Goal: Information Seeking & Learning: Learn about a topic

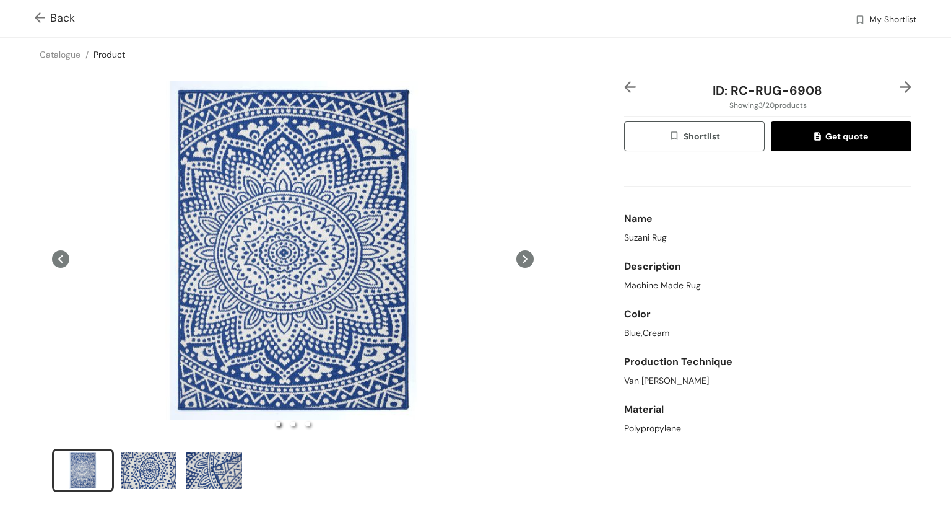
scroll to position [98, 0]
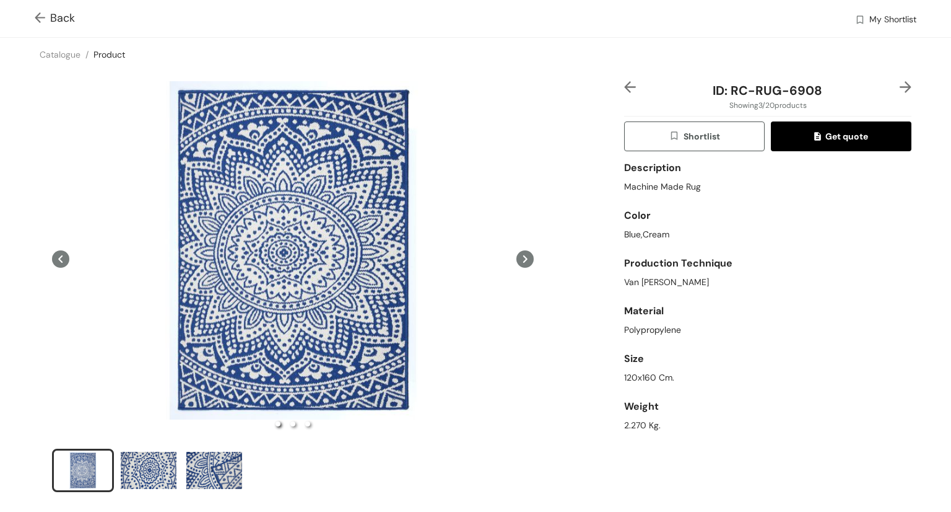
click at [523, 261] on icon at bounding box center [524, 258] width 17 height 17
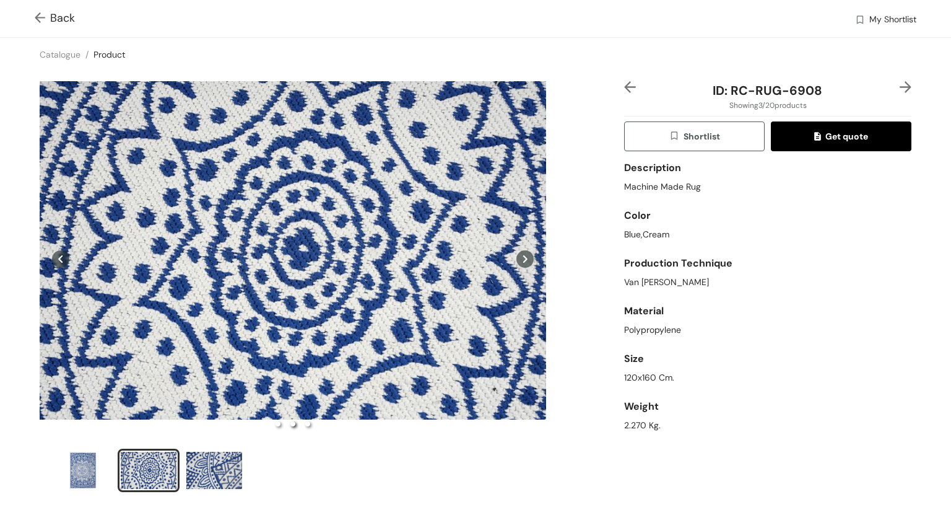
click at [523, 261] on icon at bounding box center [524, 258] width 17 height 17
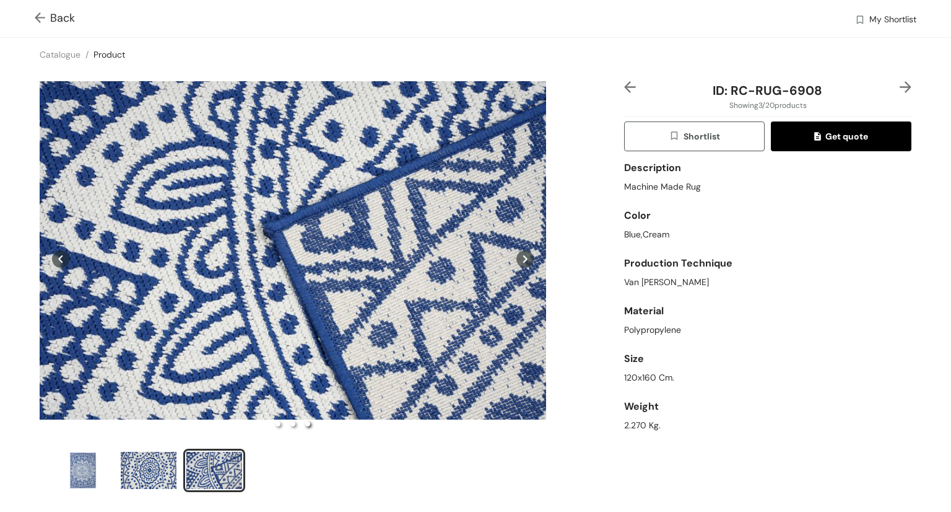
click at [523, 261] on icon at bounding box center [524, 258] width 17 height 17
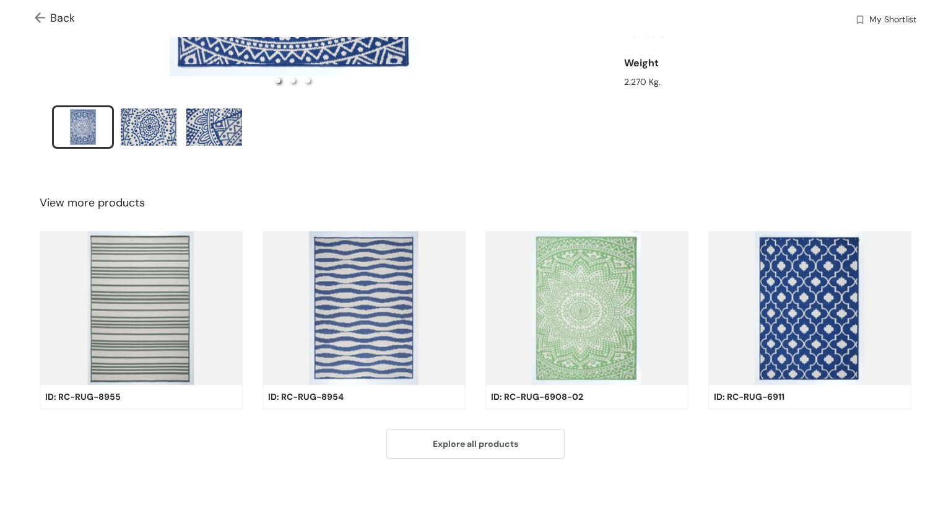
scroll to position [0, 0]
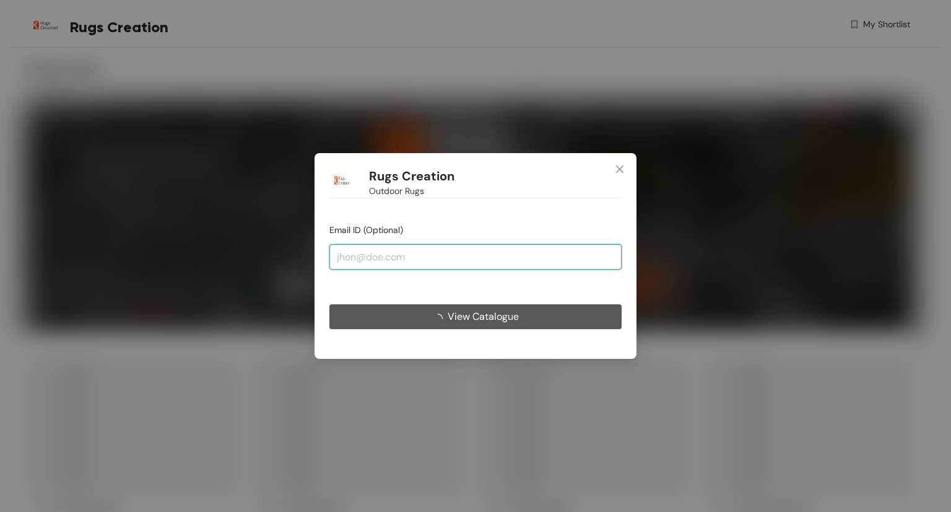
click at [445, 263] on input "email" at bounding box center [475, 256] width 292 height 25
paste input "[PERSON_NAME][EMAIL_ADDRESS][PERSON_NAME][DOMAIN_NAME]"
type input "[PERSON_NAME][EMAIL_ADDRESS][PERSON_NAME][DOMAIN_NAME]"
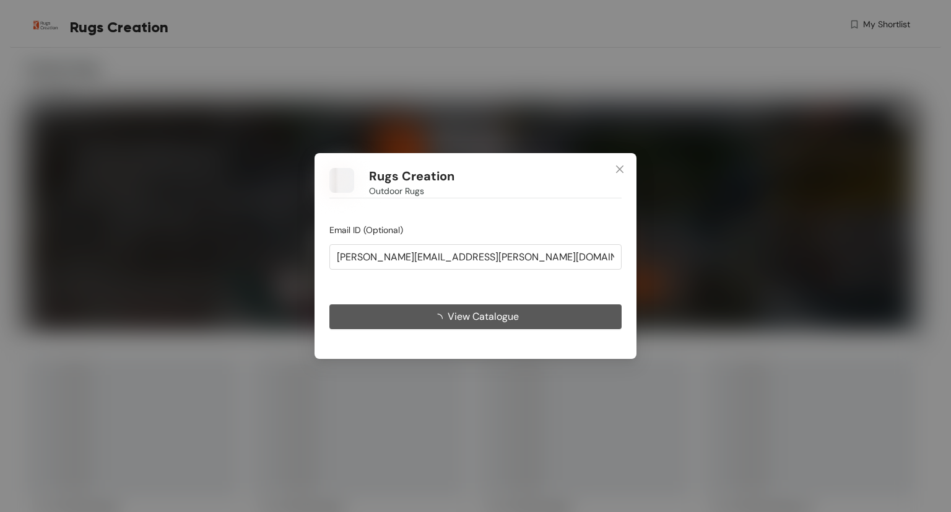
click at [569, 322] on button "View Catalogue" at bounding box center [475, 316] width 292 height 25
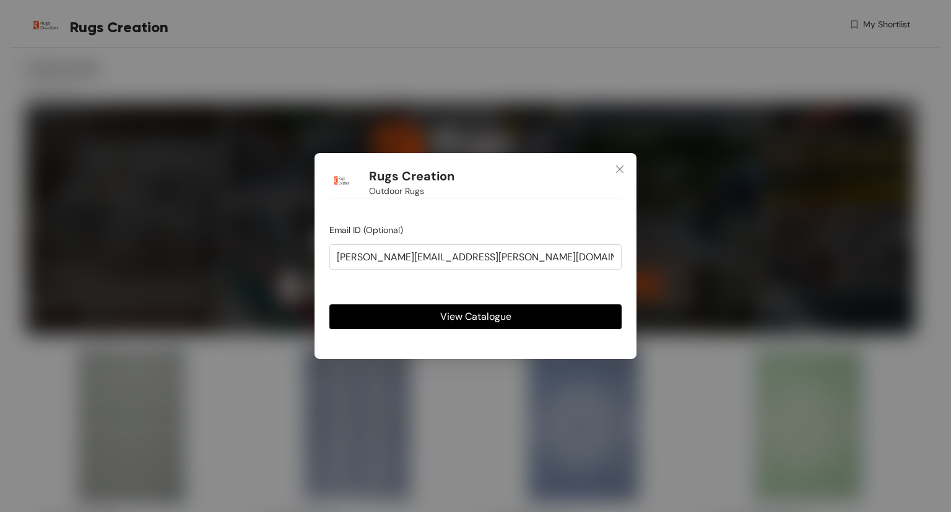
click at [484, 320] on span "View Catalogue" at bounding box center [475, 315] width 71 height 15
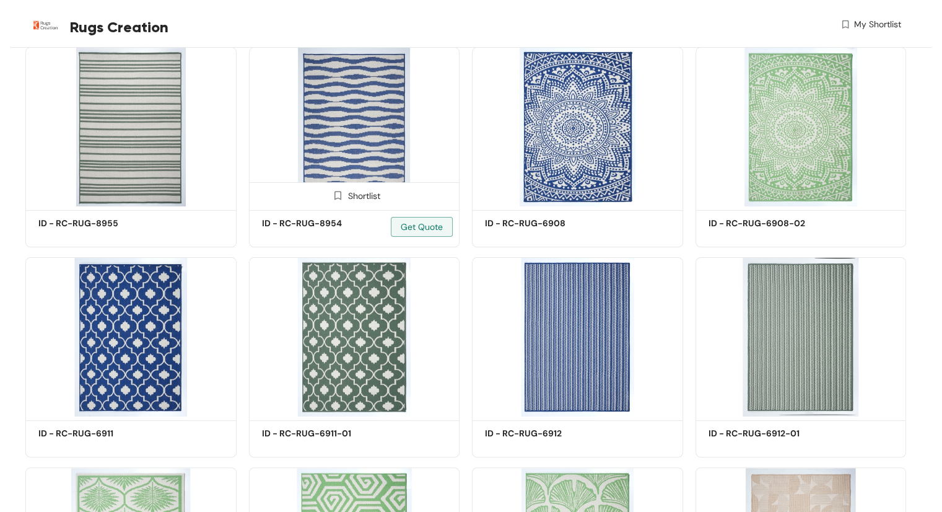
scroll to position [300, 0]
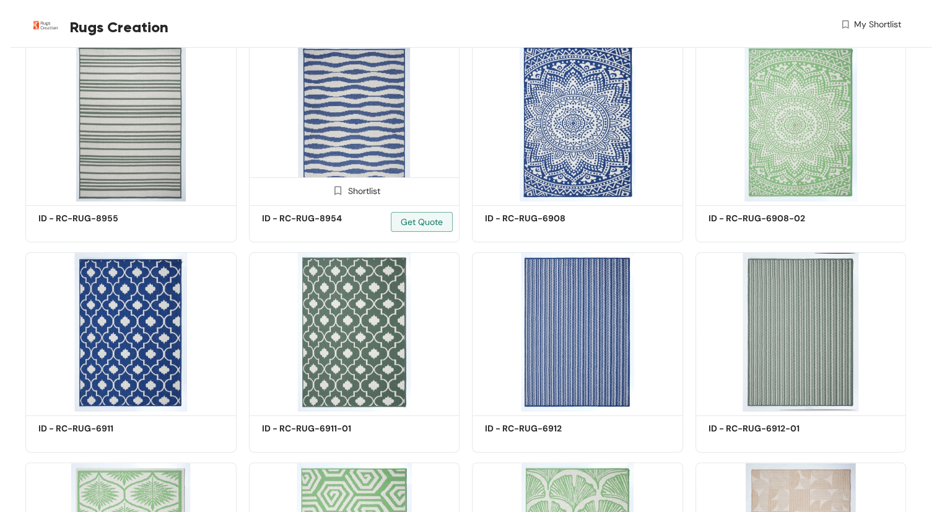
click at [391, 163] on img at bounding box center [354, 121] width 211 height 159
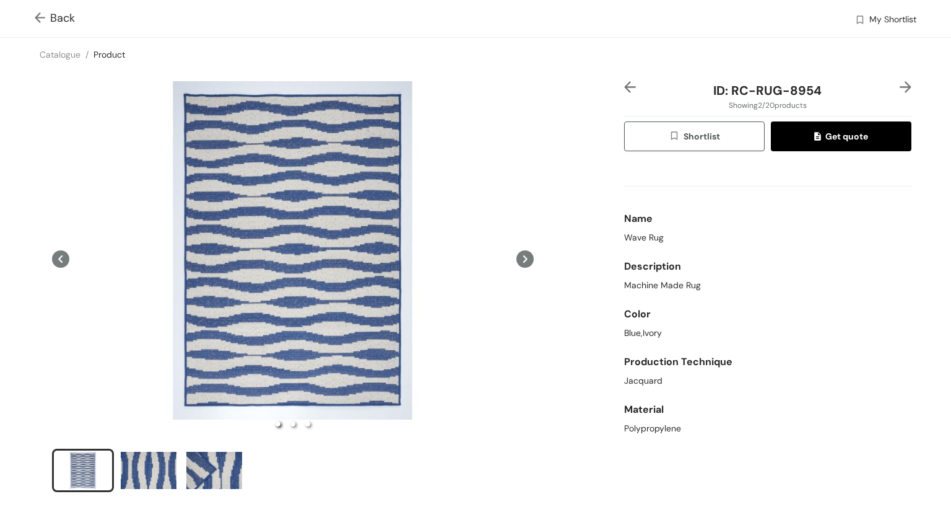
click at [625, 92] on img at bounding box center [630, 87] width 12 height 12
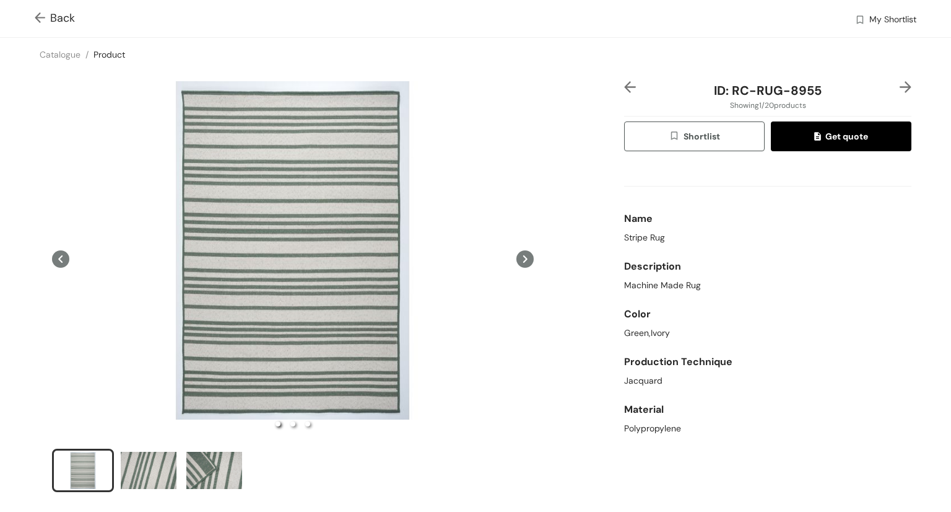
click at [51, 15] on span "Back" at bounding box center [55, 18] width 40 height 17
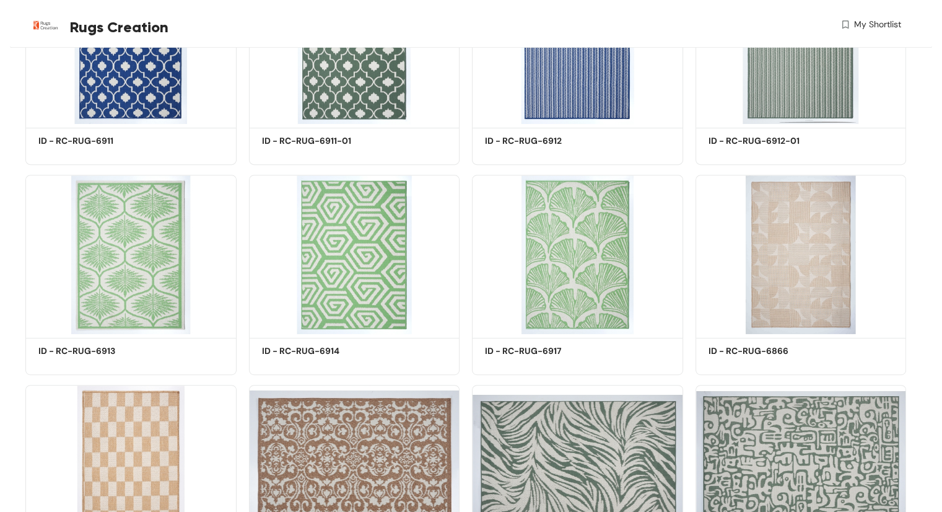
scroll to position [912, 0]
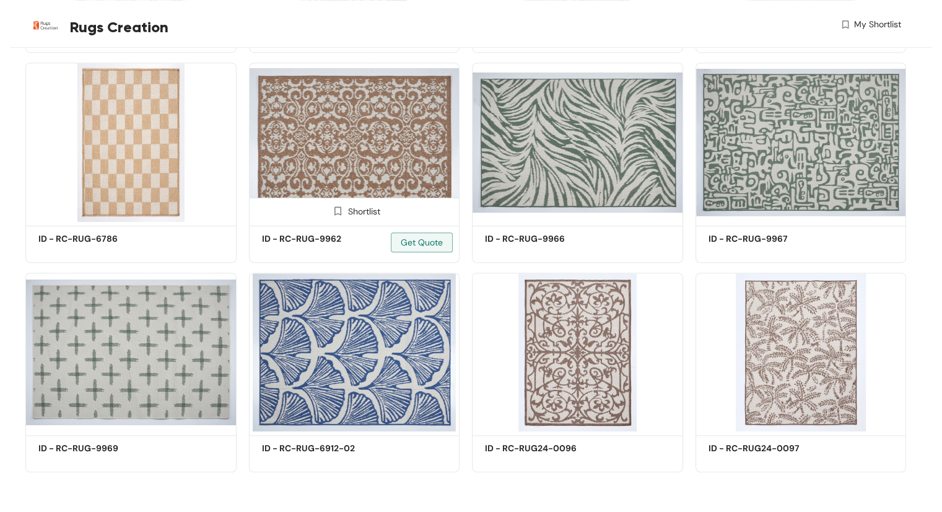
click at [342, 133] on img at bounding box center [354, 142] width 211 height 159
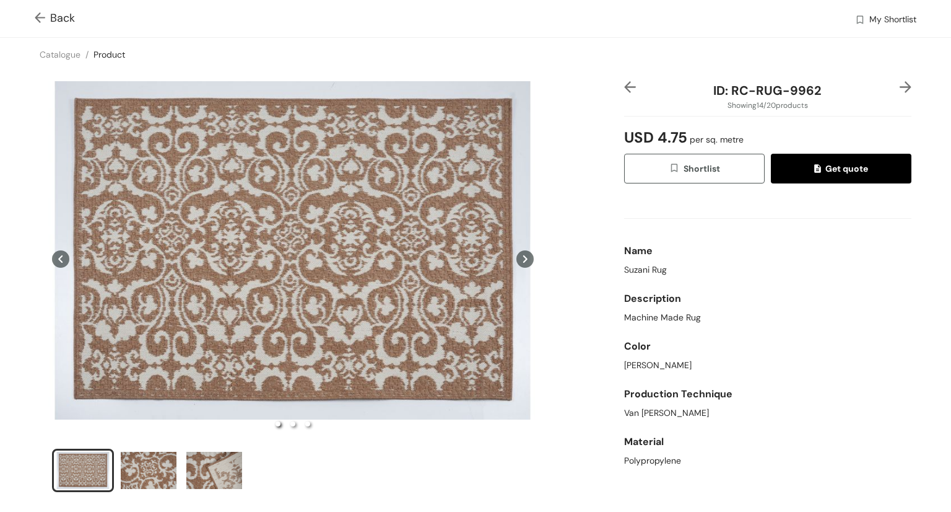
click at [40, 23] on img at bounding box center [42, 18] width 15 height 13
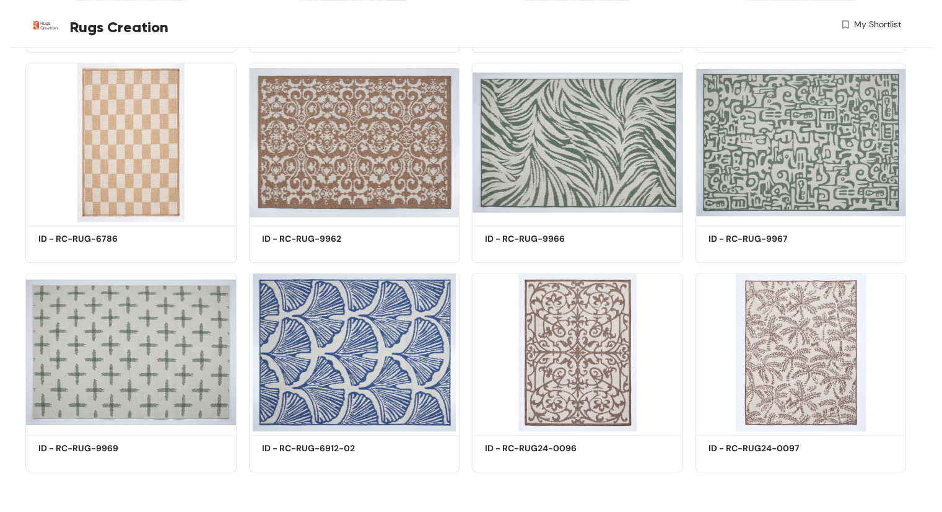
scroll to position [912, 0]
click at [832, 344] on img at bounding box center [800, 351] width 211 height 159
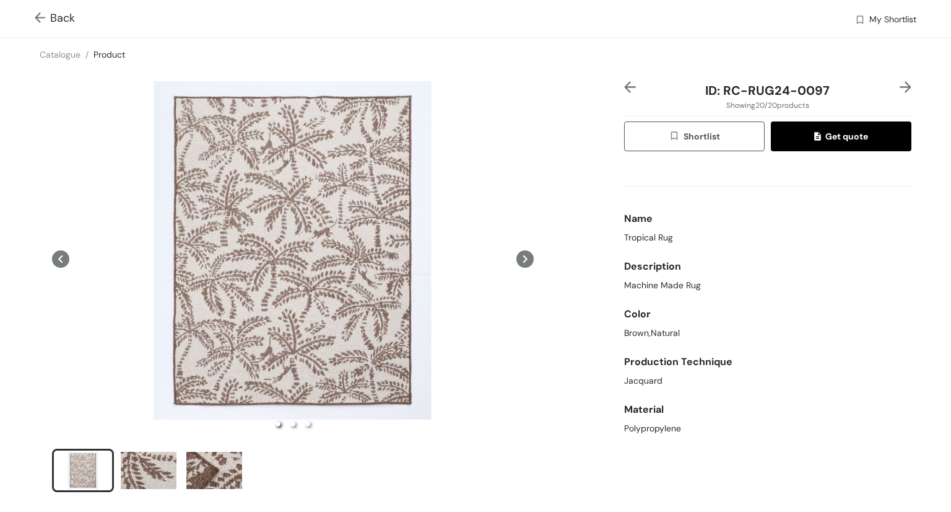
click at [35, 18] on img at bounding box center [42, 18] width 15 height 13
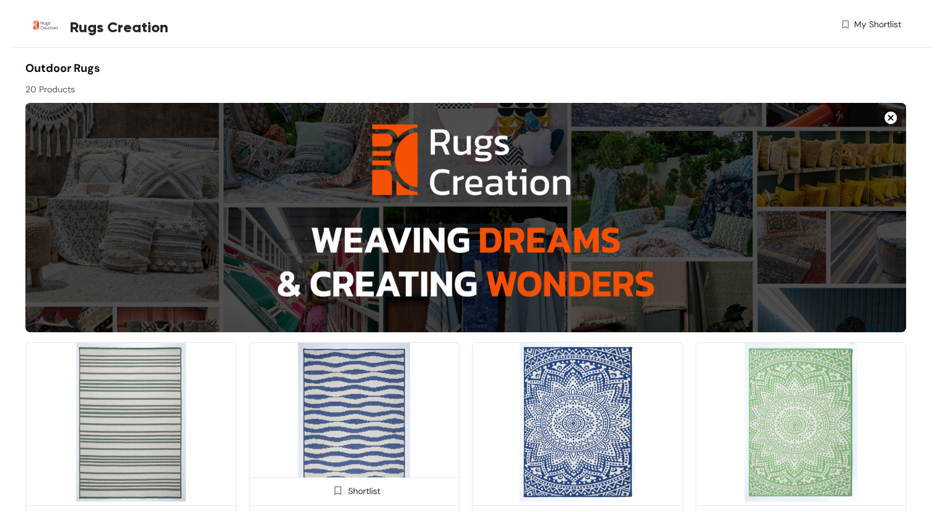
click at [355, 403] on img at bounding box center [354, 421] width 211 height 159
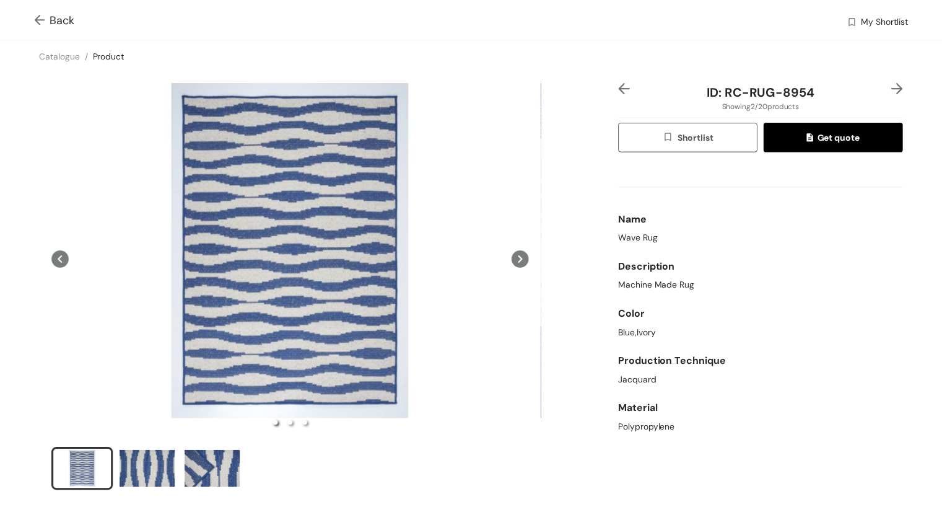
scroll to position [98, 0]
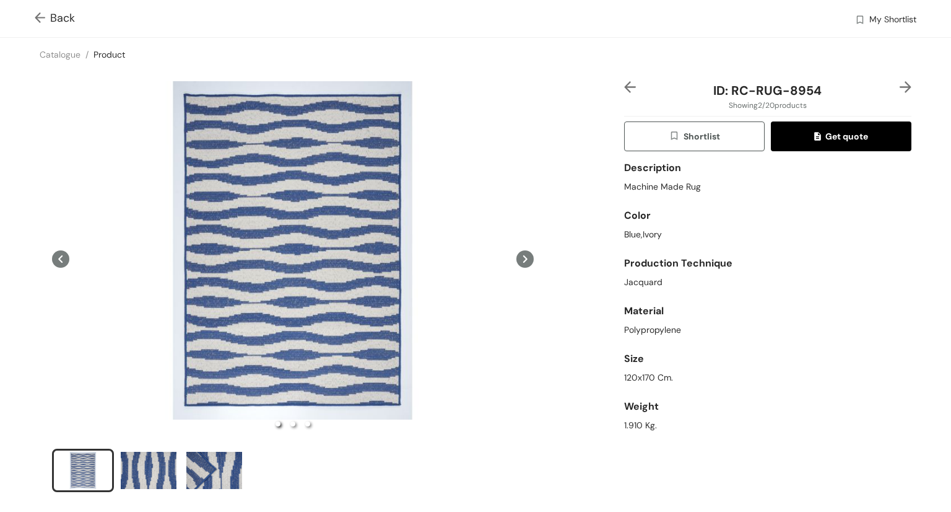
click at [35, 14] on img at bounding box center [42, 18] width 15 height 13
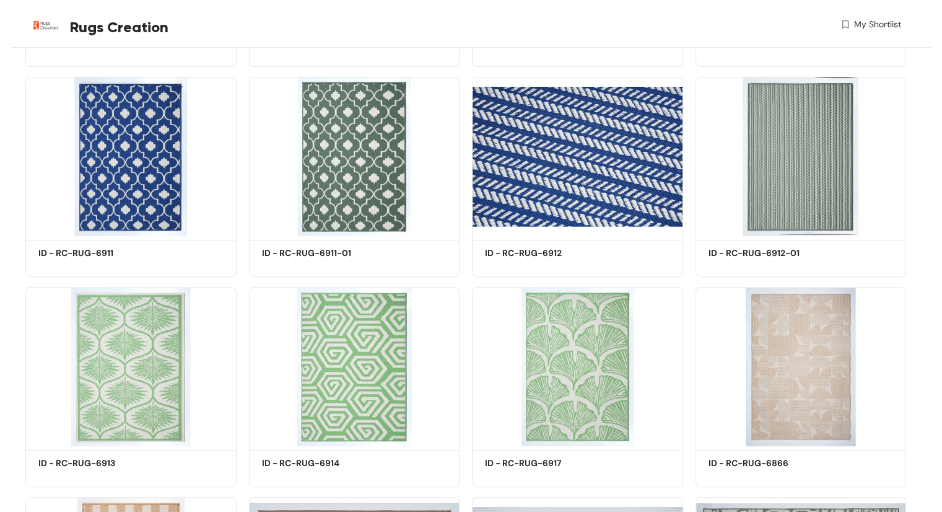
scroll to position [490, 0]
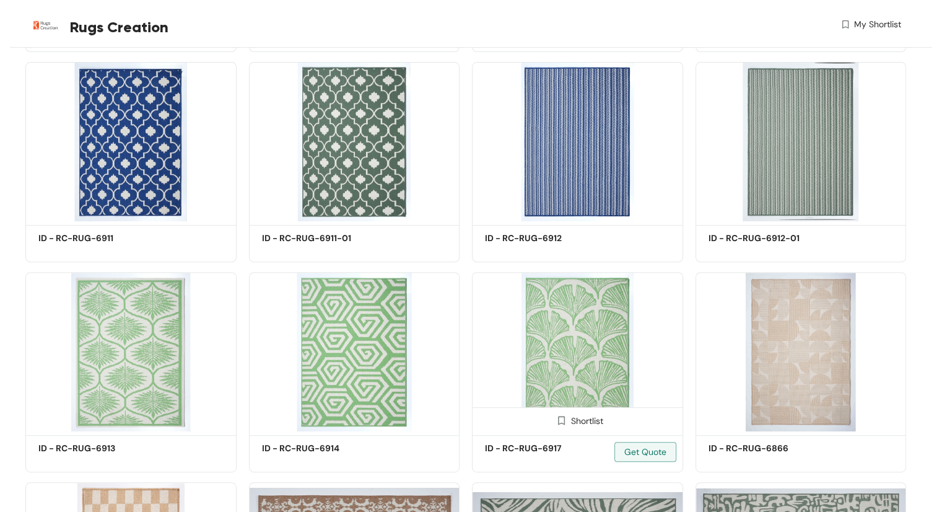
click at [603, 338] on img at bounding box center [577, 351] width 211 height 159
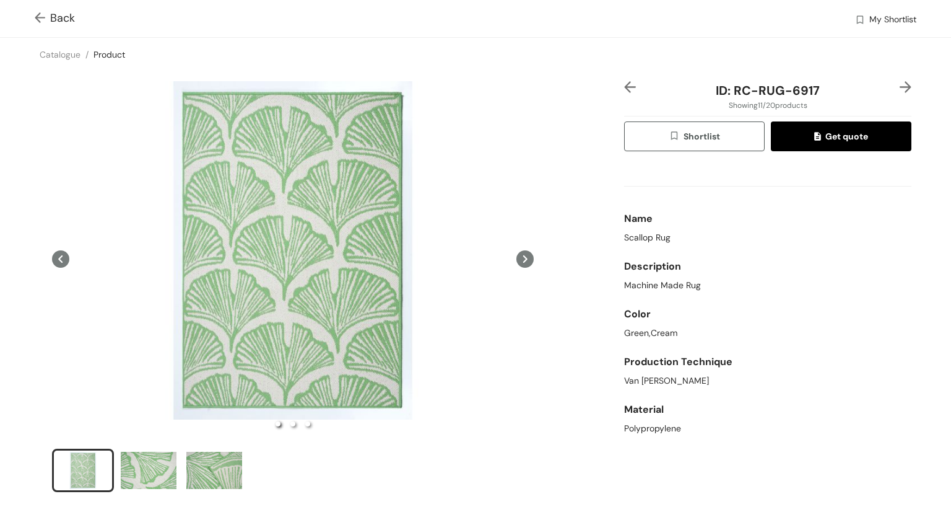
click at [43, 18] on img at bounding box center [42, 18] width 15 height 13
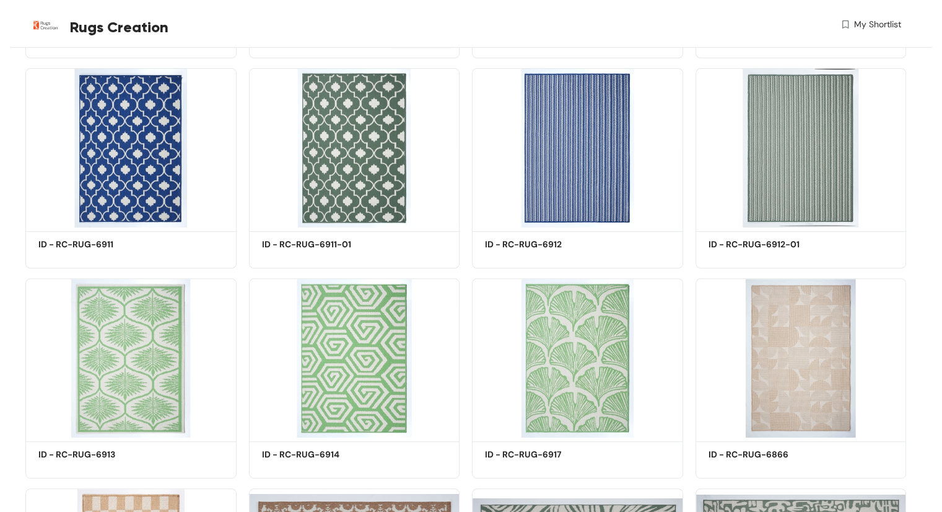
scroll to position [682, 0]
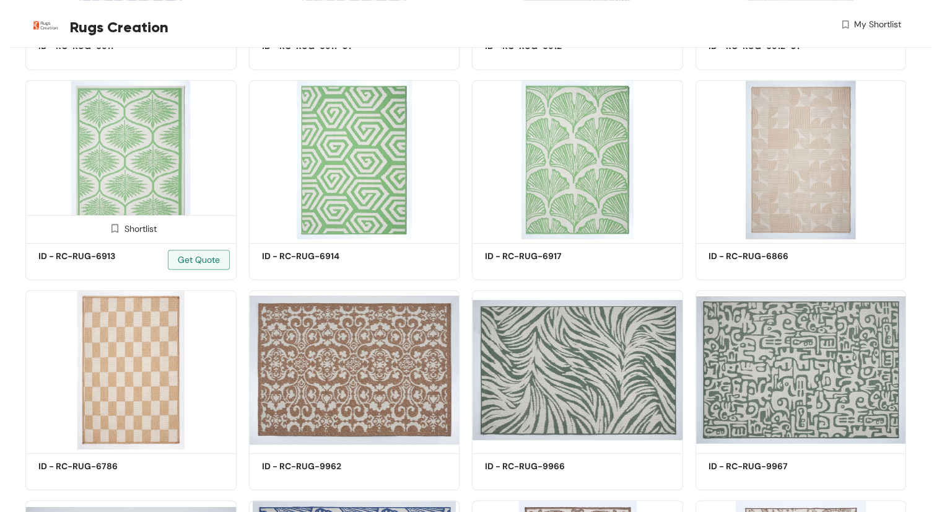
click at [134, 181] on img at bounding box center [130, 159] width 211 height 159
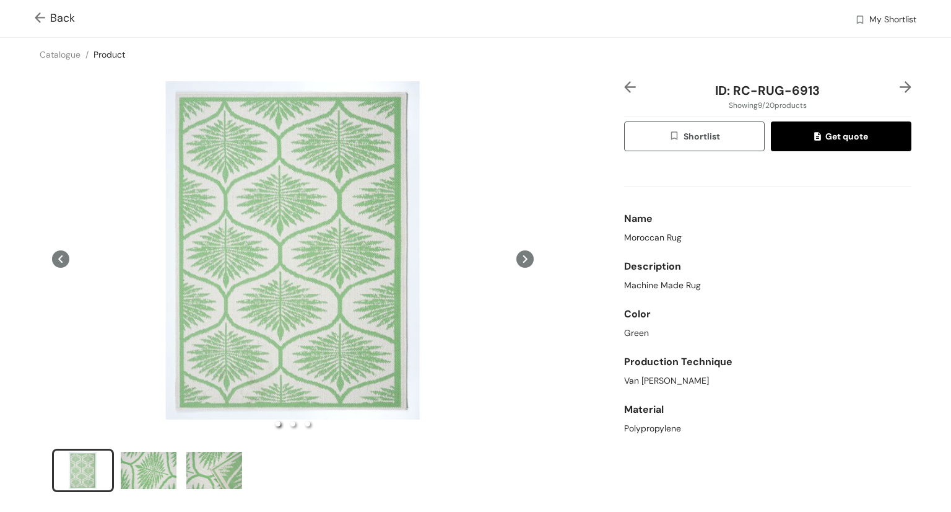
click at [34, 14] on div "Back My Shortlist" at bounding box center [475, 18] width 951 height 37
click at [44, 12] on img at bounding box center [42, 18] width 15 height 13
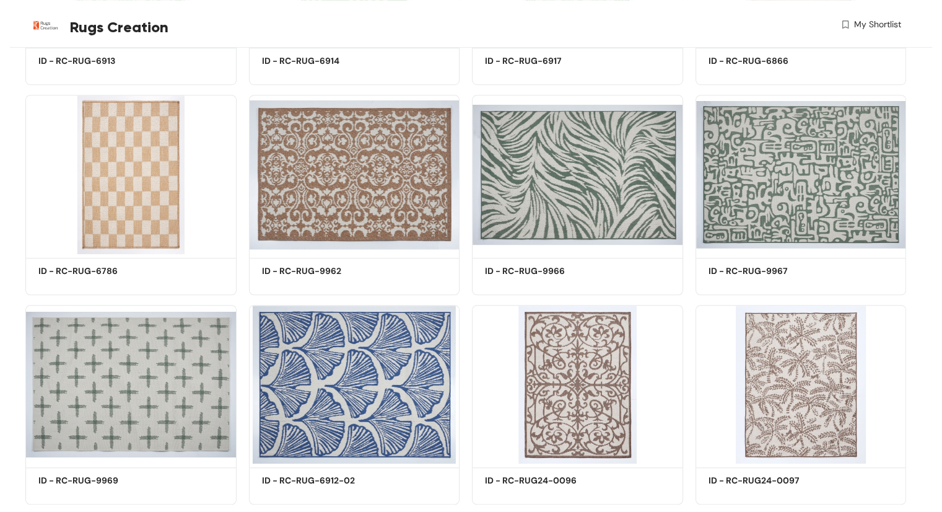
scroll to position [912, 0]
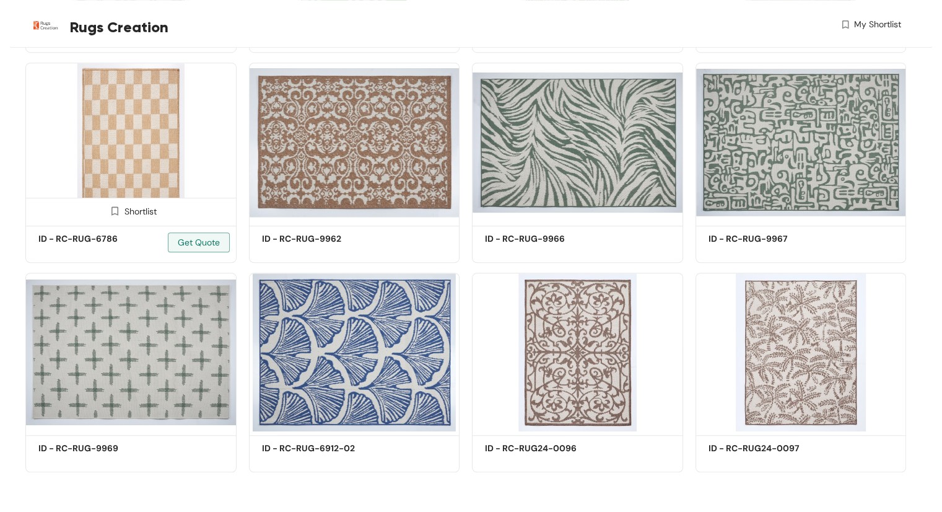
click at [172, 149] on img at bounding box center [130, 142] width 211 height 159
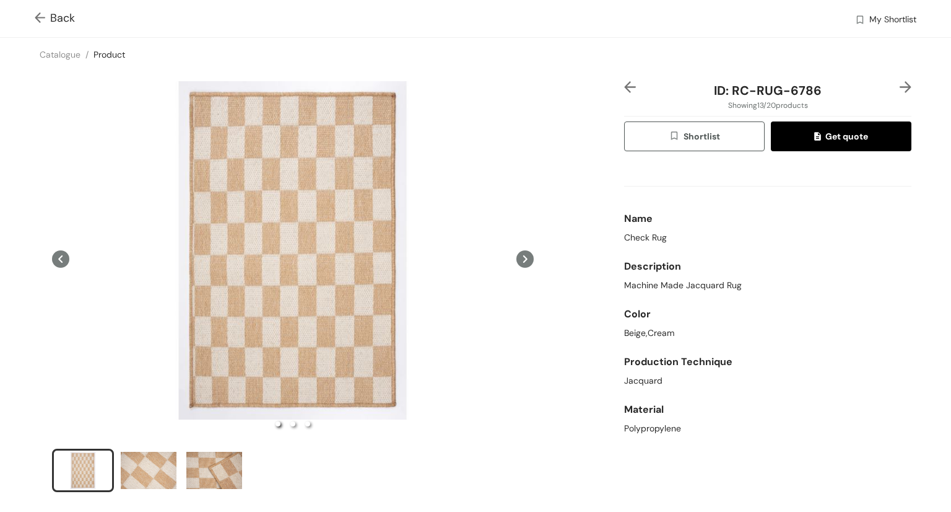
click at [45, 20] on img at bounding box center [42, 18] width 15 height 13
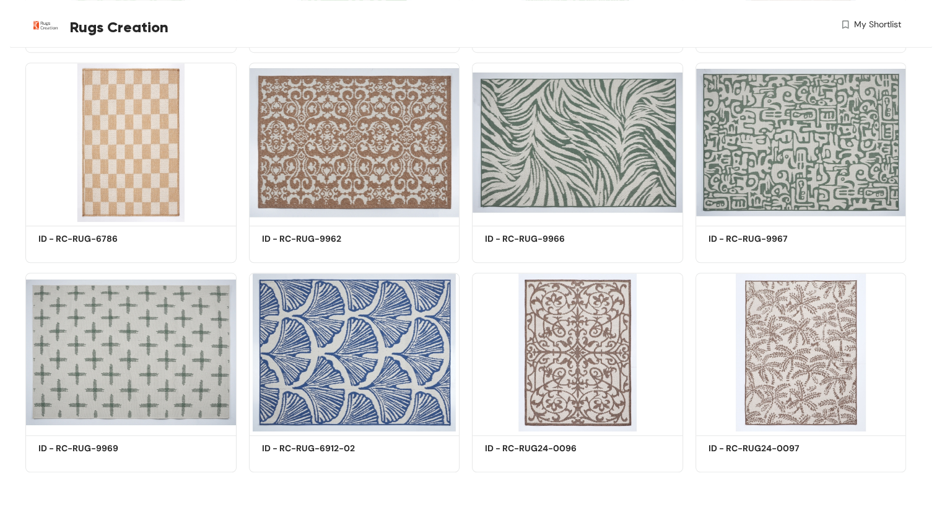
scroll to position [897, 0]
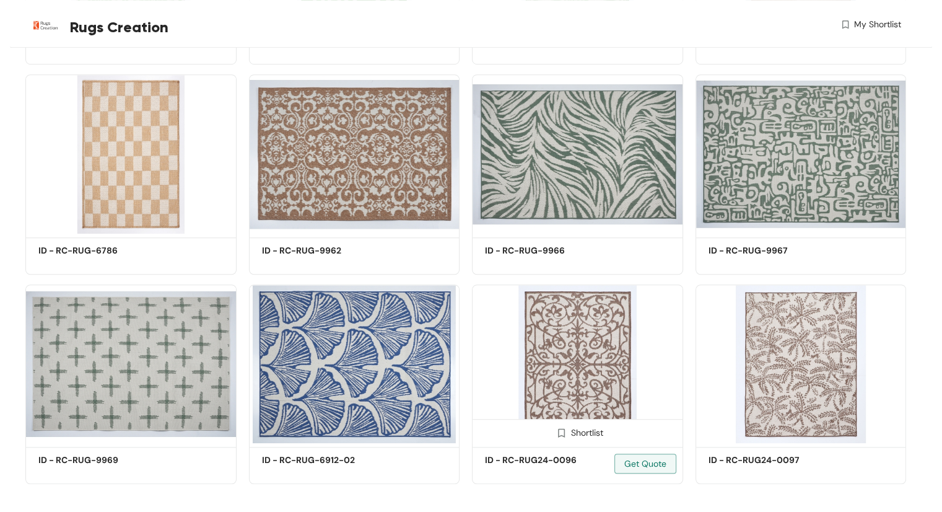
click at [587, 352] on img at bounding box center [577, 363] width 211 height 159
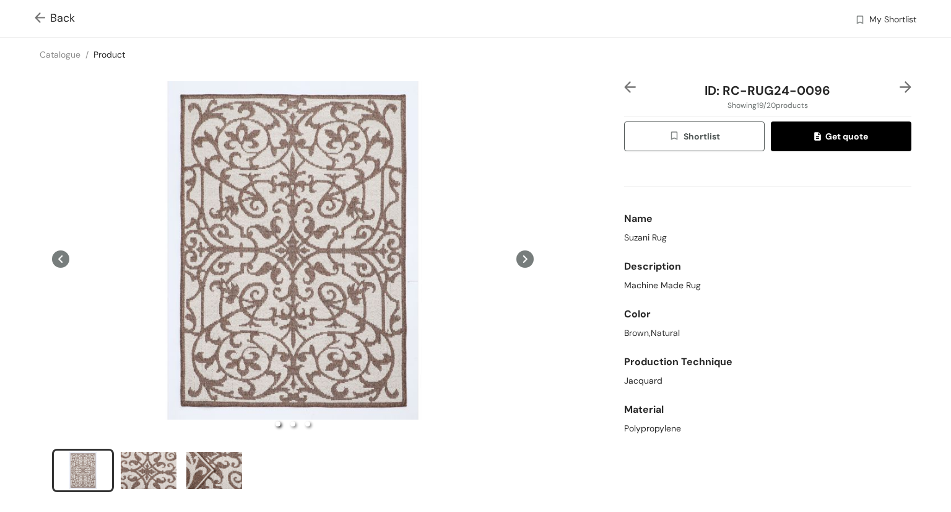
click at [41, 17] on img at bounding box center [42, 18] width 15 height 13
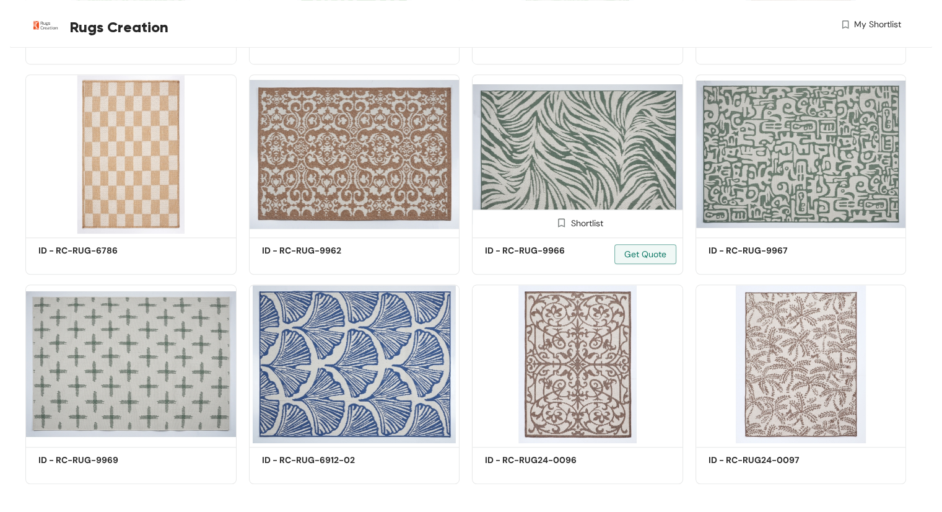
scroll to position [912, 0]
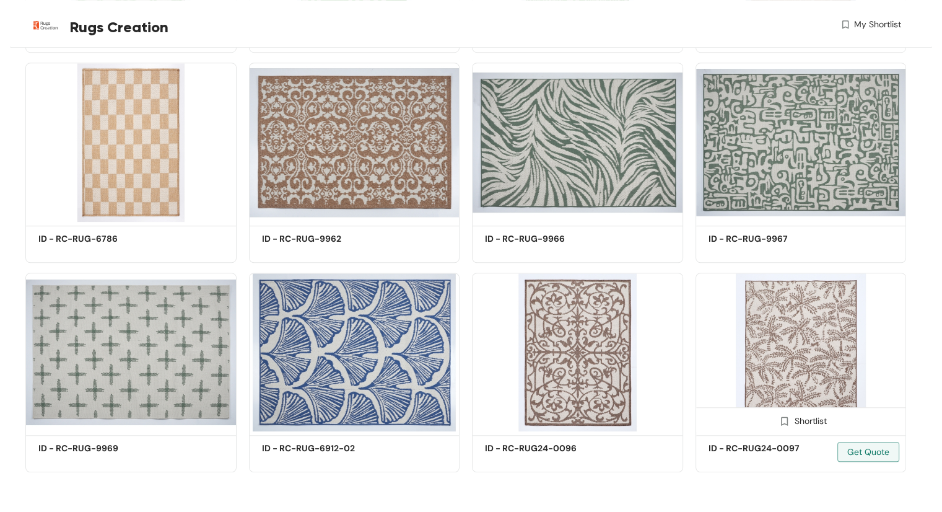
click at [835, 330] on img at bounding box center [800, 351] width 211 height 159
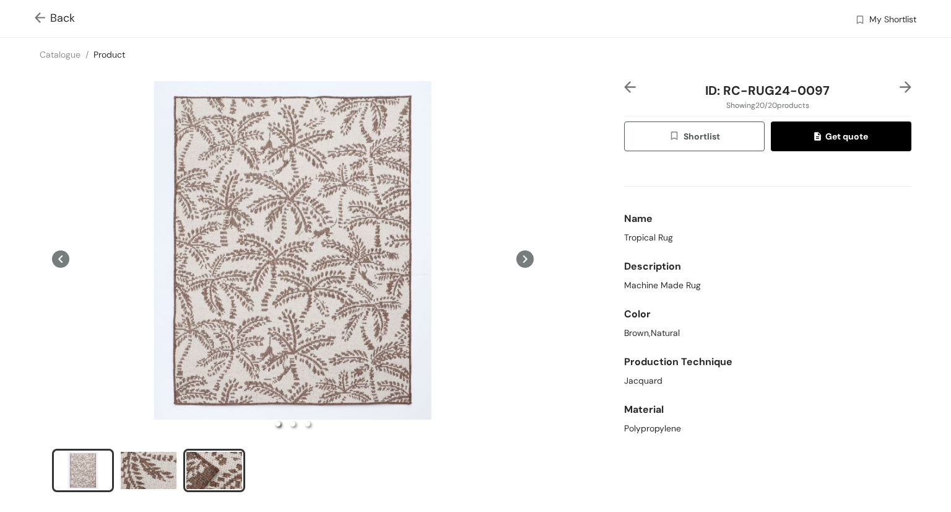
click at [233, 475] on div "slide item 3" at bounding box center [214, 469] width 56 height 37
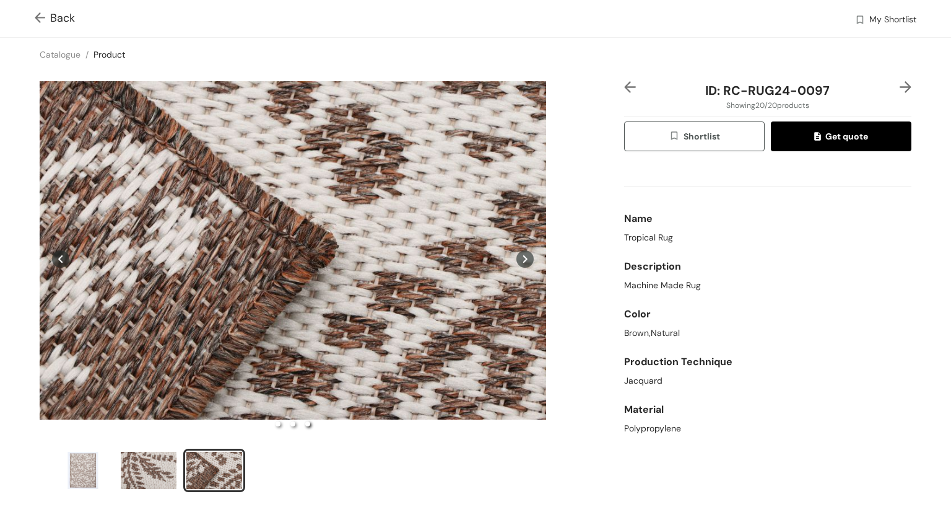
click at [36, 14] on img at bounding box center [42, 18] width 15 height 13
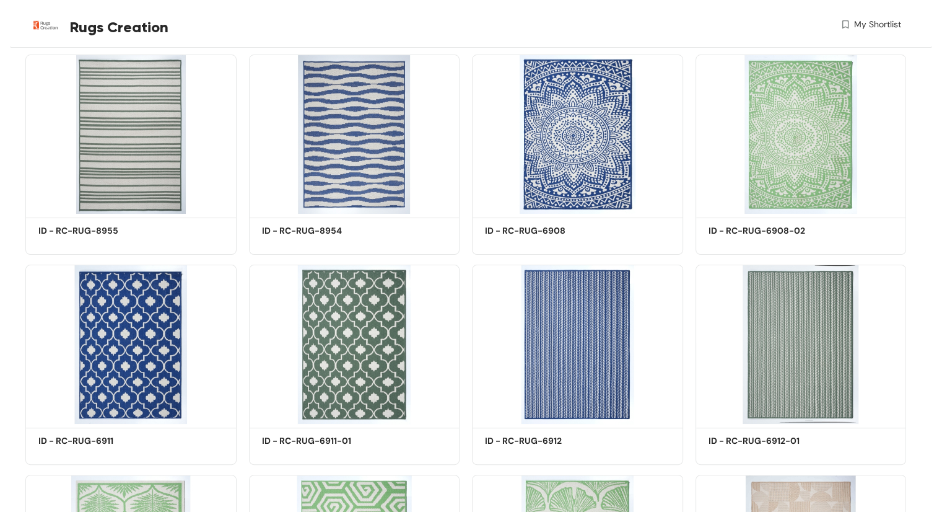
scroll to position [277, 0]
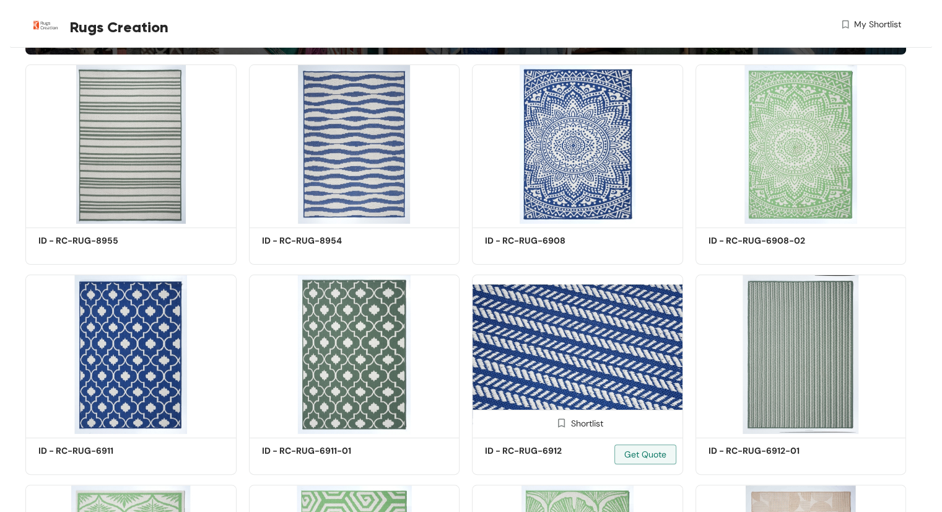
click at [575, 355] on img at bounding box center [577, 353] width 211 height 159
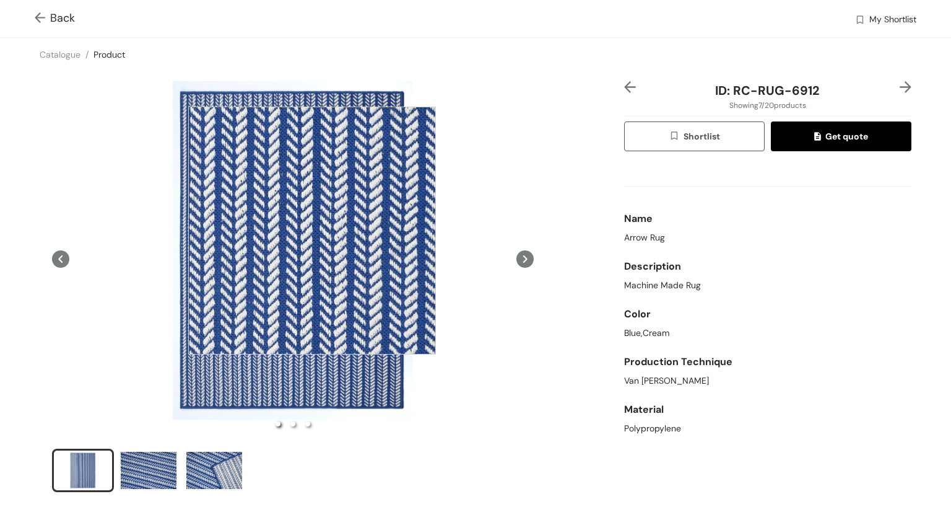
click at [312, 230] on div at bounding box center [312, 231] width 248 height 248
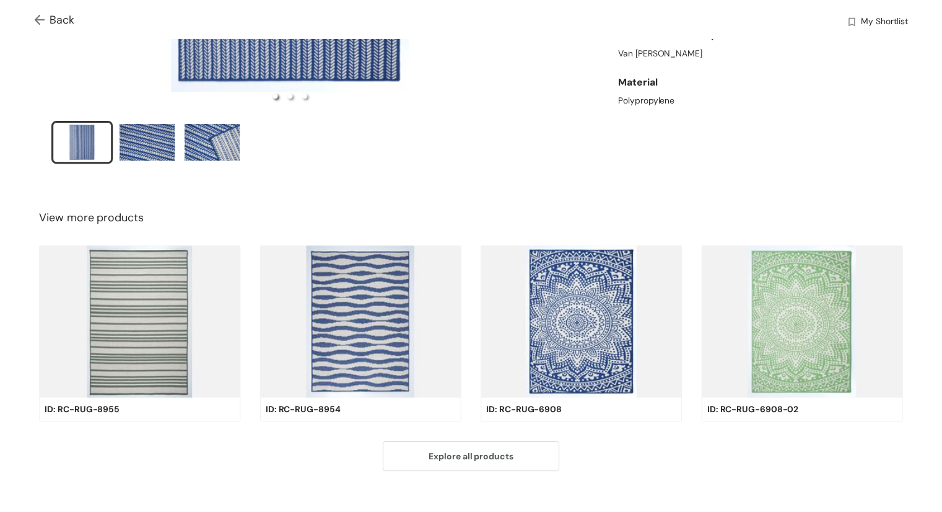
scroll to position [343, 0]
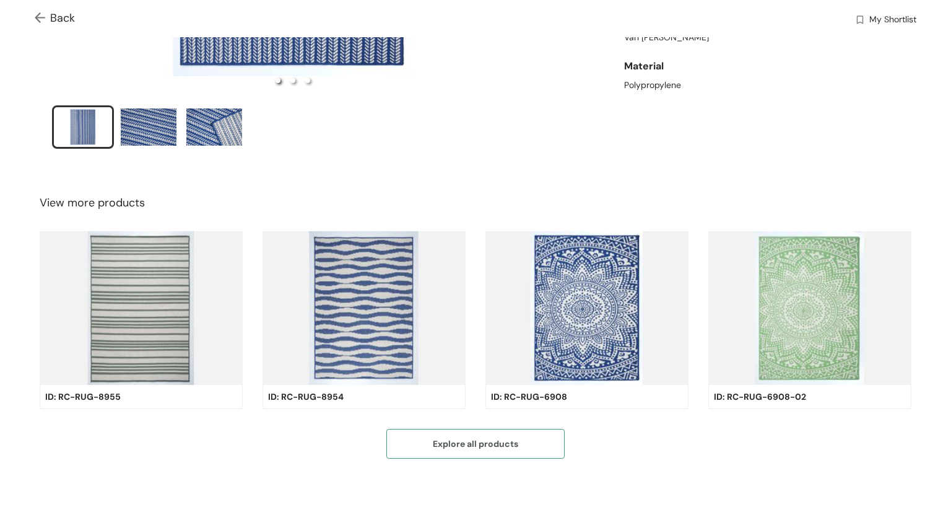
click at [483, 443] on span "Explore all products" at bounding box center [475, 444] width 85 height 14
